Goal: Task Accomplishment & Management: Use online tool/utility

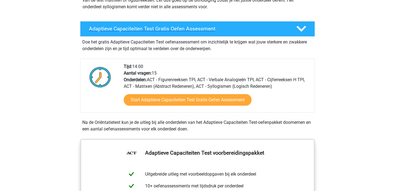
scroll to position [83, 0]
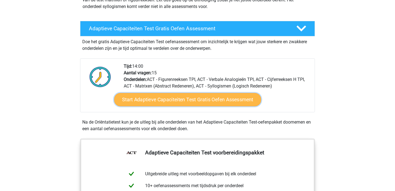
click at [192, 96] on link "Start Adaptieve Capaciteiten Test Gratis Oefen Assessment" at bounding box center [187, 99] width 147 height 13
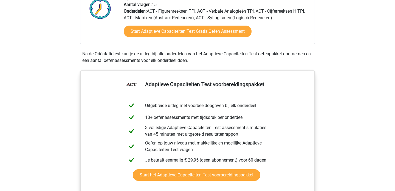
scroll to position [155, 0]
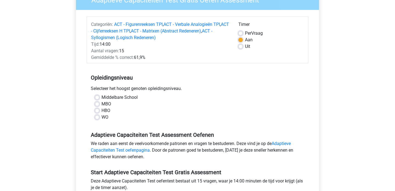
scroll to position [69, 0]
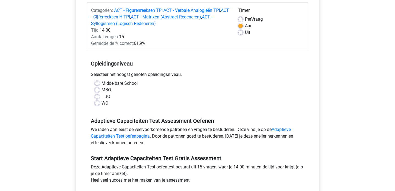
click at [100, 105] on div "WO" at bounding box center [197, 103] width 205 height 7
click at [102, 103] on label "WO" at bounding box center [105, 103] width 7 height 7
click at [96, 103] on input "WO" at bounding box center [97, 102] width 4 height 5
radio input "true"
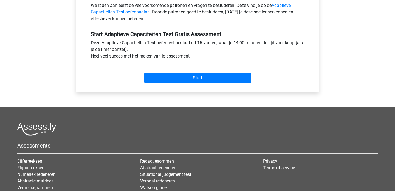
scroll to position [194, 0]
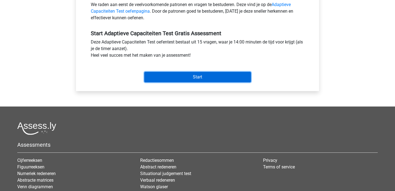
click at [208, 74] on input "Start" at bounding box center [197, 77] width 107 height 10
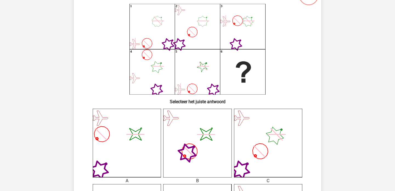
scroll to position [46, 0]
click at [266, 120] on icon at bounding box center [268, 143] width 68 height 68
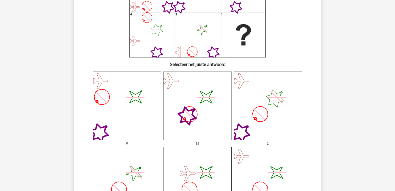
scroll to position [103, 0]
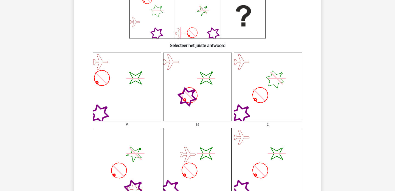
click at [262, 103] on icon at bounding box center [268, 86] width 68 height 68
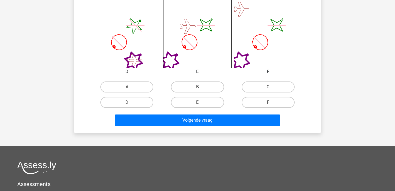
scroll to position [220, 0]
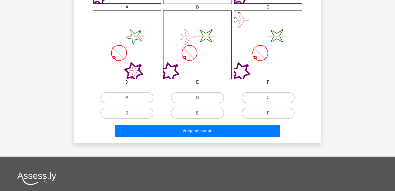
click at [282, 97] on label "C" at bounding box center [268, 97] width 53 height 11
click at [272, 97] on input "C" at bounding box center [270, 99] width 4 height 4
radio input "true"
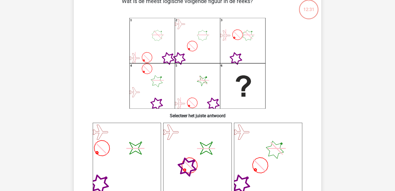
scroll to position [0, 0]
